Goal: Task Accomplishment & Management: Complete application form

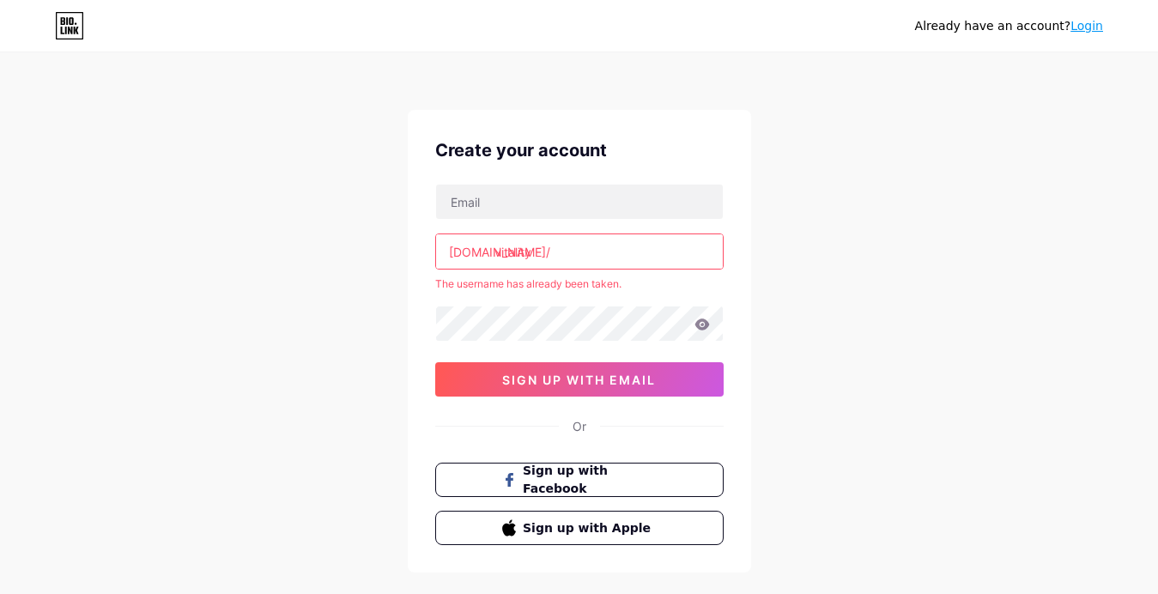
click at [548, 241] on input "vitality" at bounding box center [579, 251] width 287 height 34
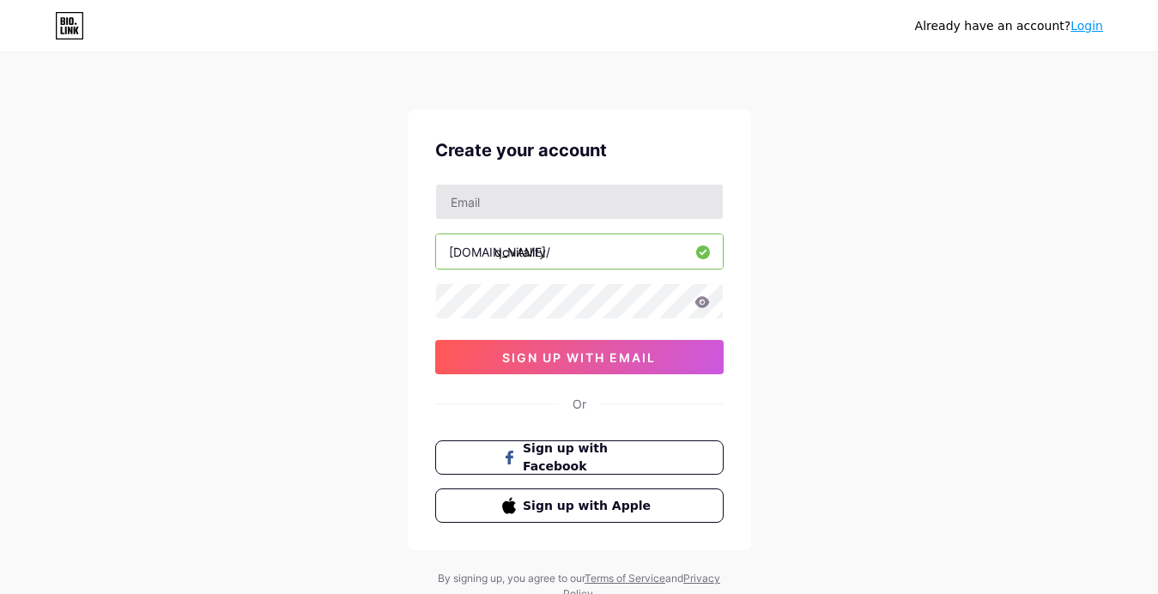
type input "qcvitality"
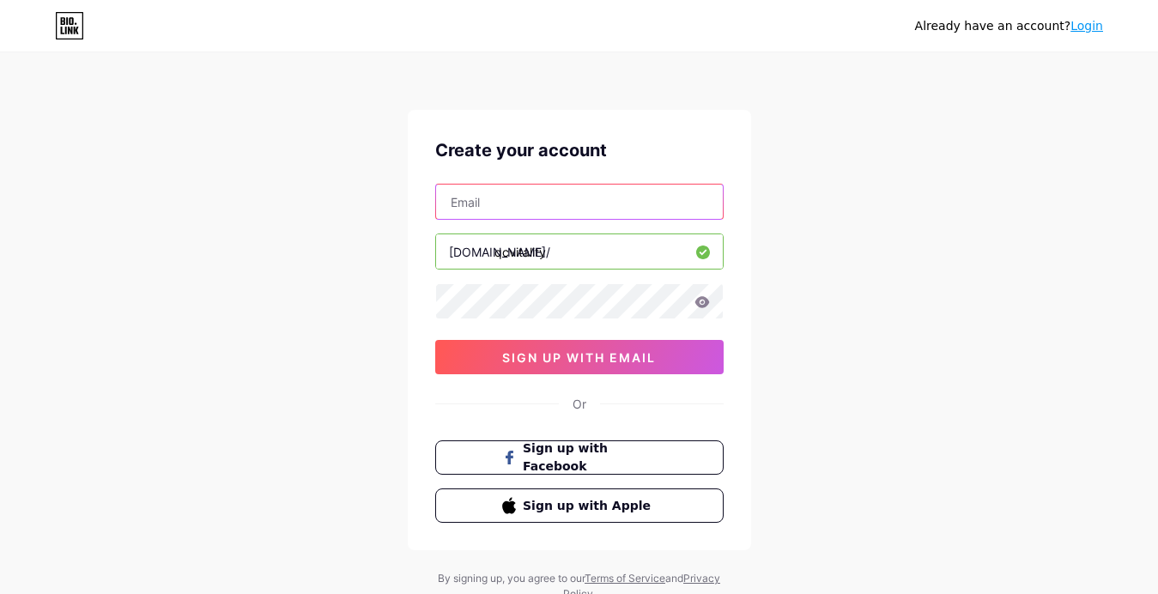
click at [524, 204] on input "text" at bounding box center [579, 202] width 287 height 34
type input "[EMAIL_ADDRESS][DOMAIN_NAME]"
click at [450, 391] on div "Create your account [EMAIL_ADDRESS][DOMAIN_NAME] [DOMAIN_NAME]/ qcvitality sign…" at bounding box center [580, 330] width 344 height 441
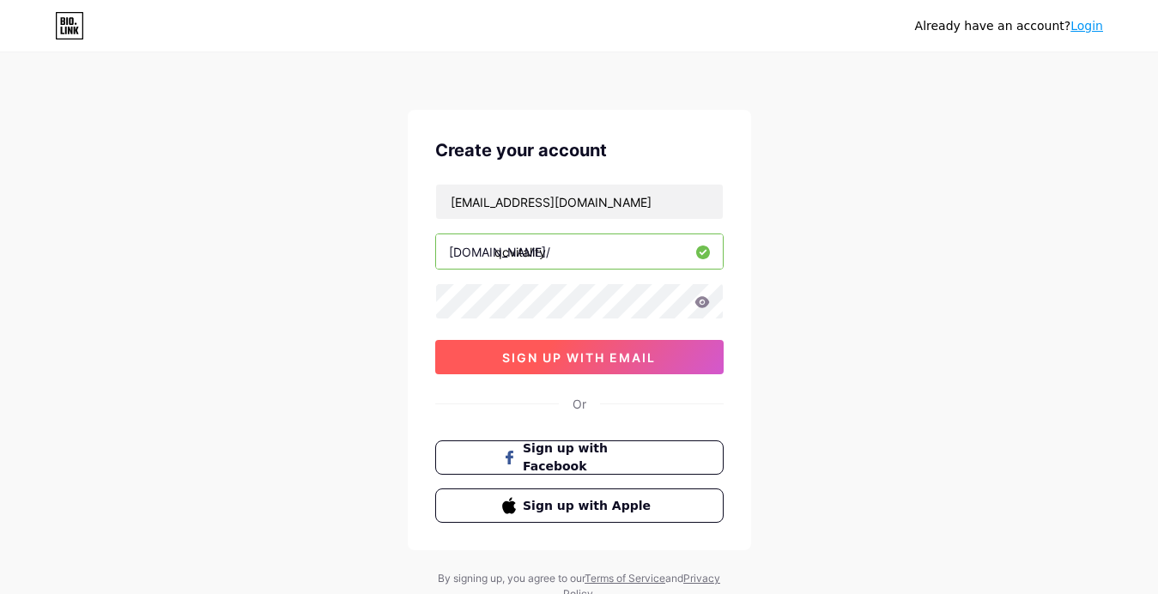
click at [483, 350] on button "sign up with email" at bounding box center [579, 357] width 289 height 34
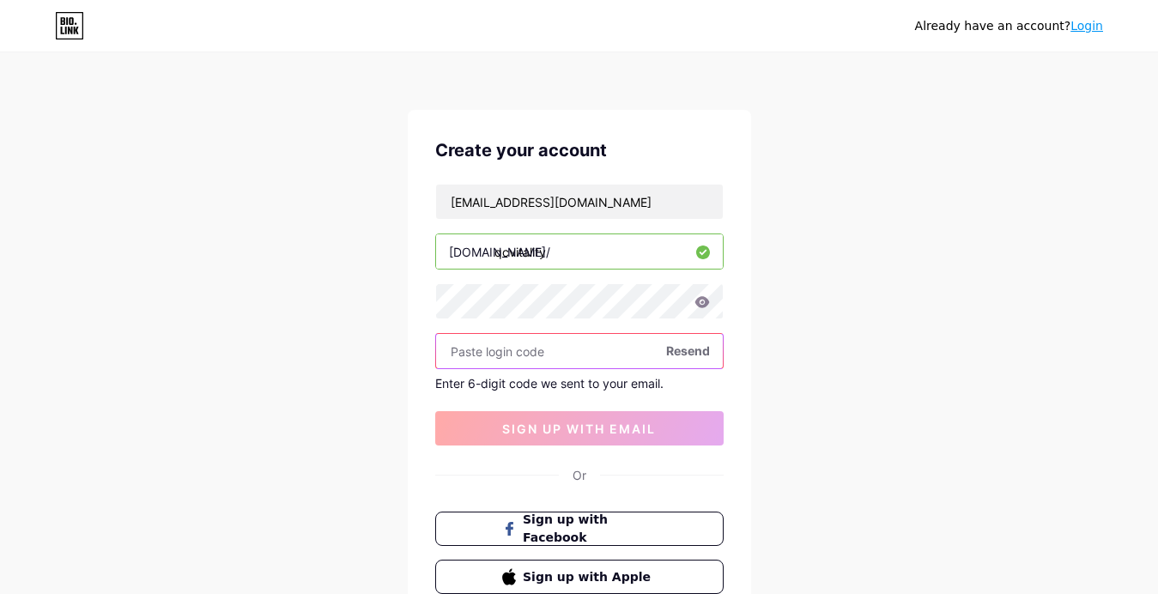
paste input "740538"
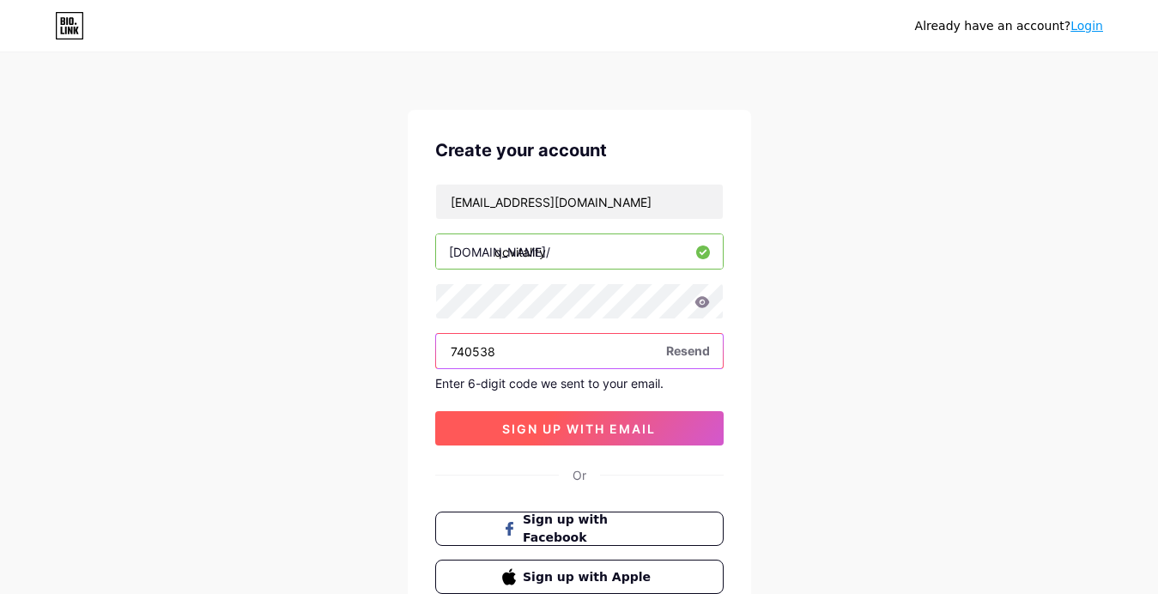
type input "740538"
click at [586, 436] on button "sign up with email" at bounding box center [579, 428] width 289 height 34
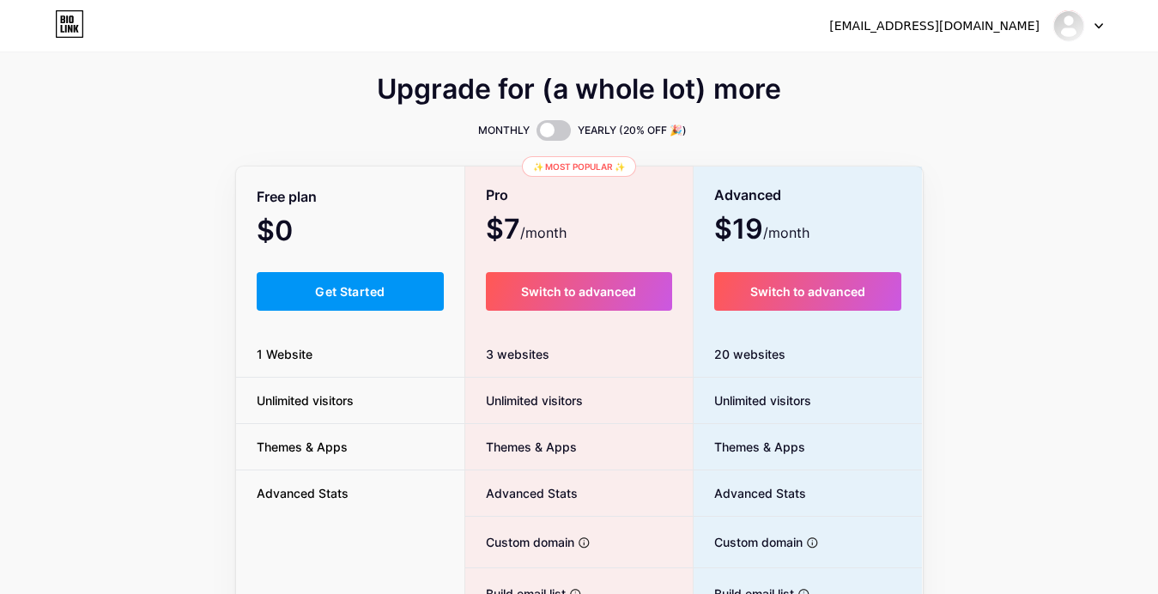
click at [313, 73] on div "Upgrade for (a whole lot) more MONTHLY YEARLY (20% OFF 🎉) Free plan $0 /month G…" at bounding box center [579, 387] width 1158 height 775
